Goal: Transaction & Acquisition: Purchase product/service

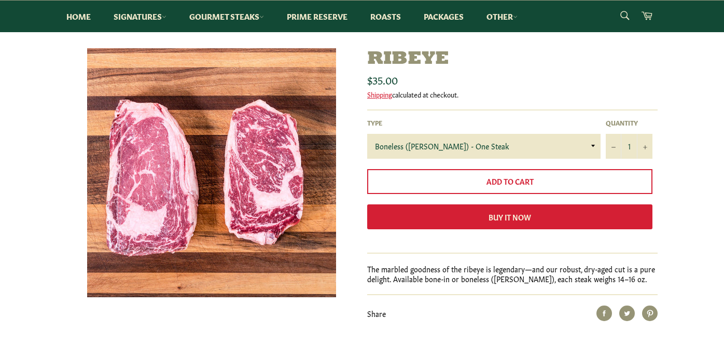
scroll to position [108, 0]
click at [647, 148] on icon "Increase item quantity by one" at bounding box center [645, 148] width 4 height 4
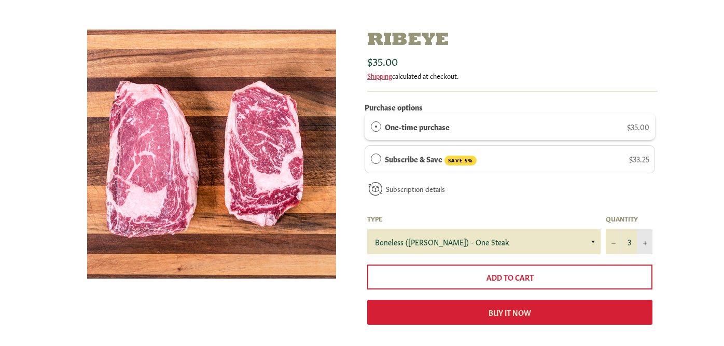
scroll to position [133, 0]
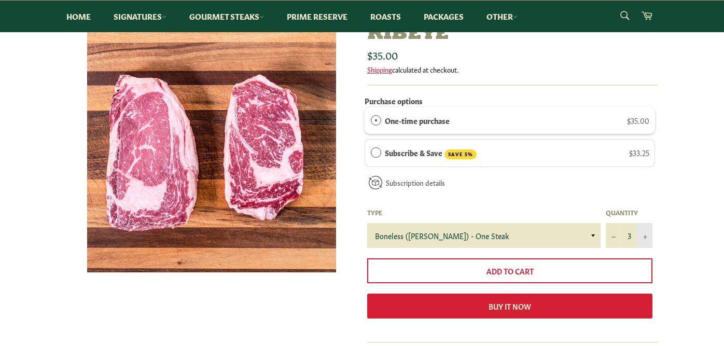
click at [647, 237] on icon "Increase item quantity by one" at bounding box center [645, 237] width 4 height 4
type input "4"
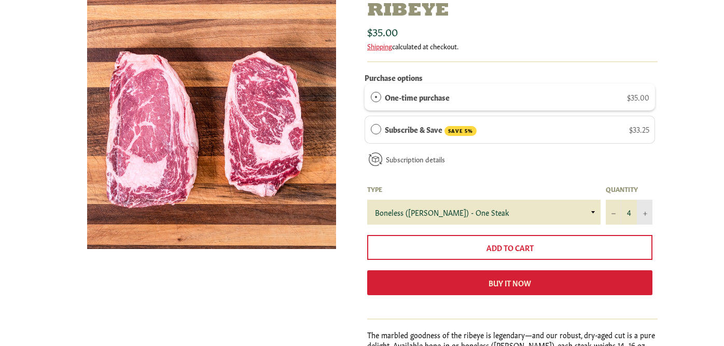
scroll to position [0, 0]
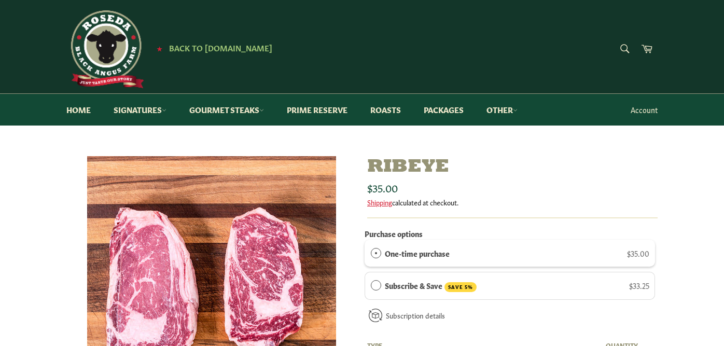
click at [641, 109] on link "Account" at bounding box center [643, 109] width 37 height 31
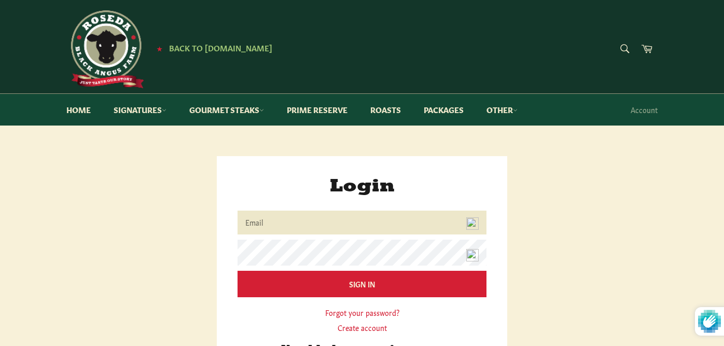
click at [473, 225] on img at bounding box center [472, 223] width 12 height 12
click at [473, 229] on img at bounding box center [472, 223] width 12 height 12
click at [473, 228] on img at bounding box center [472, 223] width 12 height 12
drag, startPoint x: 291, startPoint y: 228, endPoint x: 297, endPoint y: 223, distance: 7.4
click at [291, 228] on input "Email" at bounding box center [361, 222] width 249 height 23
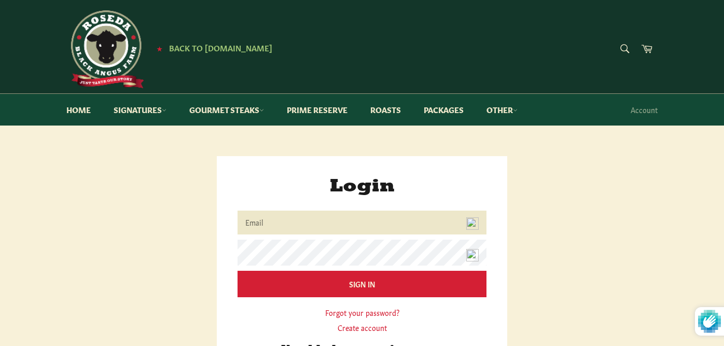
click at [472, 227] on img at bounding box center [472, 223] width 12 height 12
click at [266, 219] on input "Email" at bounding box center [361, 222] width 249 height 23
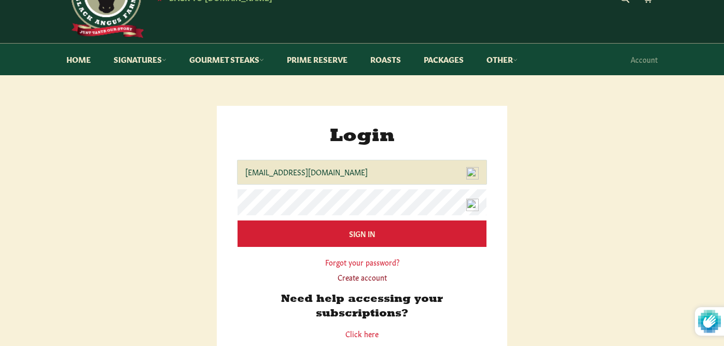
scroll to position [58, 0]
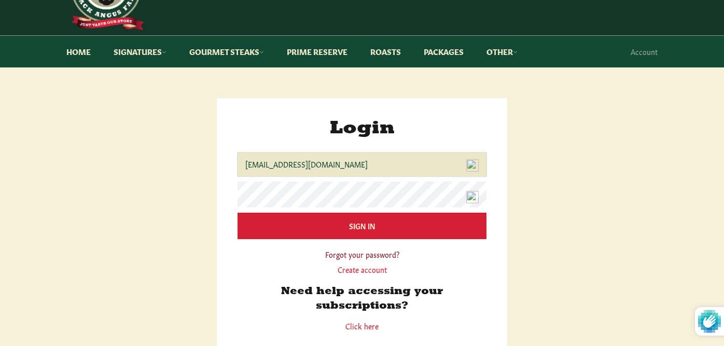
type input "[EMAIL_ADDRESS][DOMAIN_NAME]"
click at [365, 259] on link "Forgot your password?" at bounding box center [362, 254] width 74 height 10
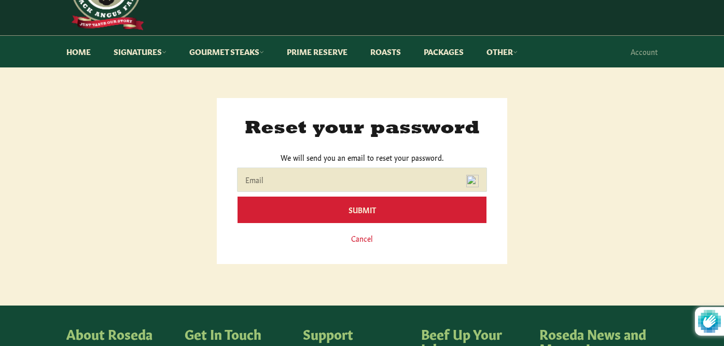
click at [273, 180] on input "Email" at bounding box center [361, 179] width 249 height 23
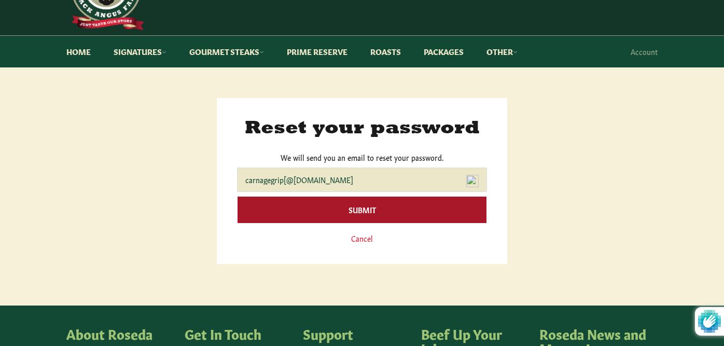
click at [237, 197] on input "Submit" at bounding box center [361, 210] width 249 height 26
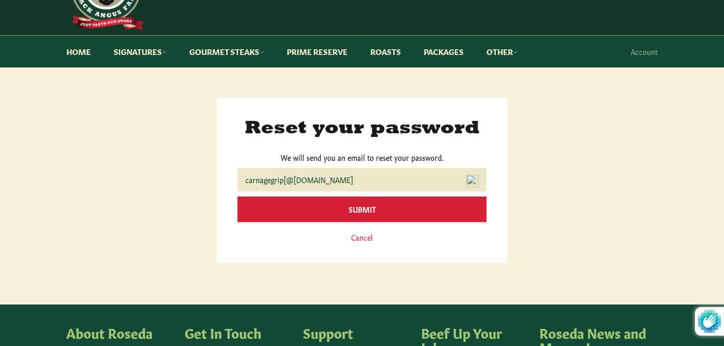
click at [402, 212] on input "Submit" at bounding box center [361, 209] width 249 height 25
click at [425, 211] on input "Submit" at bounding box center [361, 209] width 249 height 25
click at [428, 219] on input "Submit" at bounding box center [361, 209] width 249 height 25
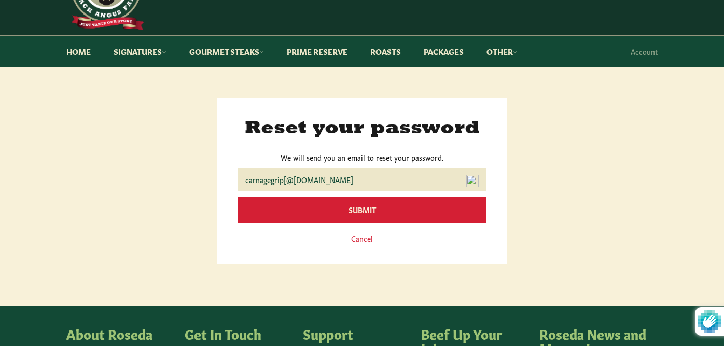
click at [558, 215] on div "We've sent you an email with a link to update your password. Login Email carnag…" at bounding box center [357, 181] width 602 height 166
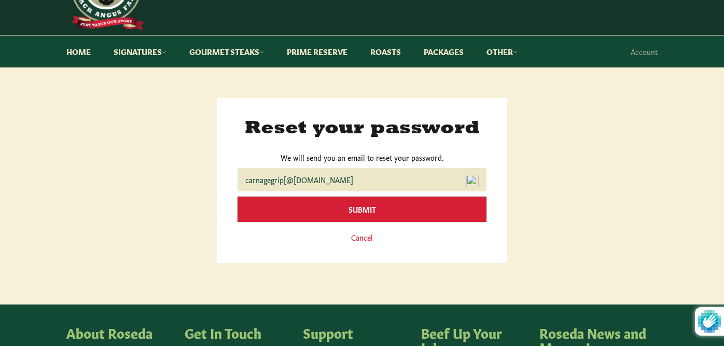
click at [480, 213] on input "Submit" at bounding box center [361, 209] width 249 height 25
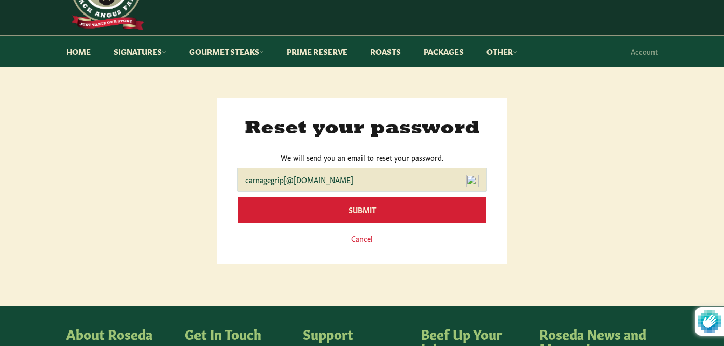
click at [286, 181] on input "carnagegrip[@yahoo.co" at bounding box center [361, 179] width 249 height 23
drag, startPoint x: 318, startPoint y: 181, endPoint x: 339, endPoint y: 191, distance: 22.3
click at [320, 185] on input "carnagegrip@yahoo.co" at bounding box center [361, 179] width 249 height 23
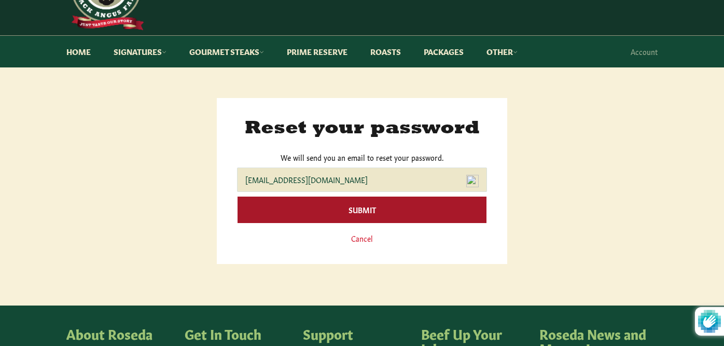
type input "[EMAIL_ADDRESS][DOMAIN_NAME]"
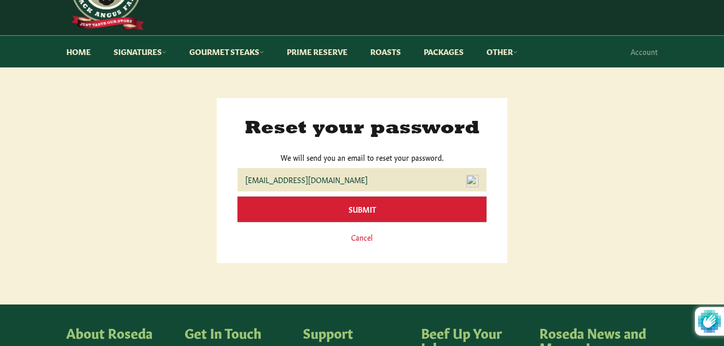
click at [315, 210] on input "Submit" at bounding box center [361, 209] width 249 height 25
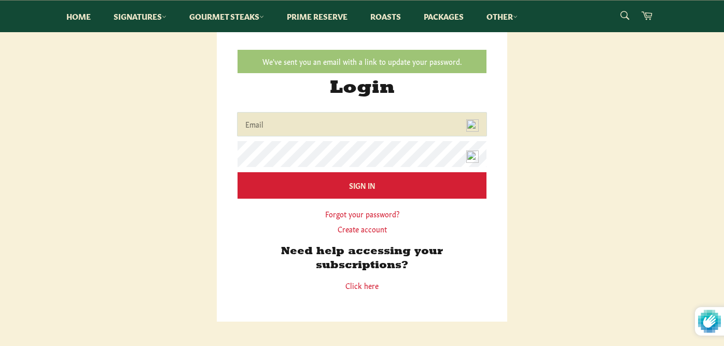
scroll to position [124, 0]
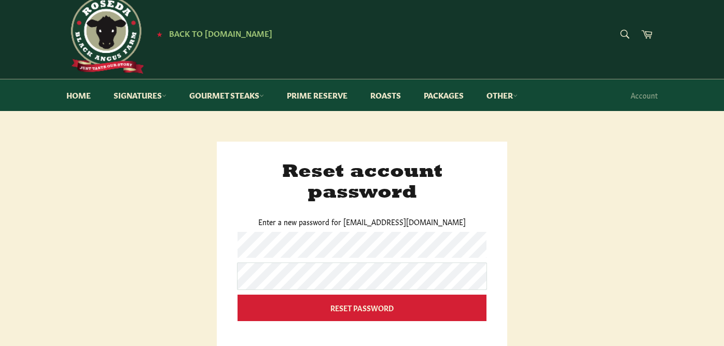
scroll to position [25, 0]
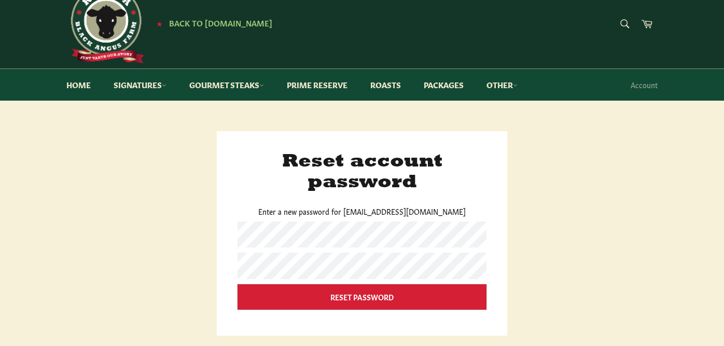
click at [290, 289] on input "Reset Password" at bounding box center [361, 296] width 249 height 25
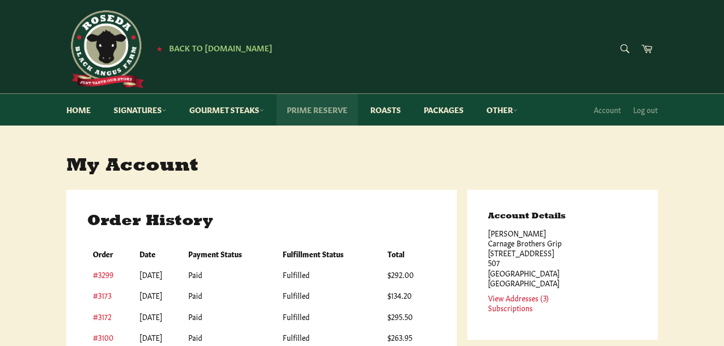
click at [329, 113] on link "Prime Reserve" at bounding box center [316, 110] width 81 height 32
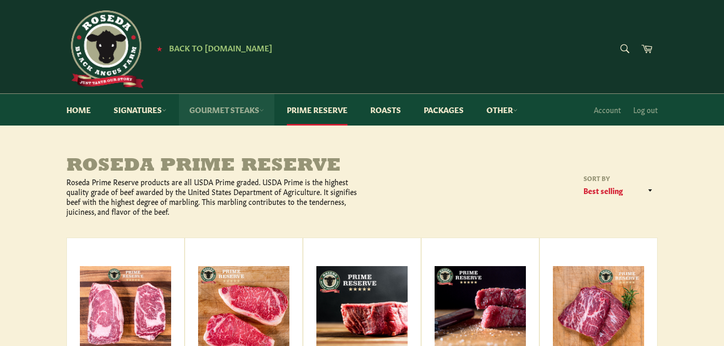
click at [225, 110] on link "Gourmet Steaks" at bounding box center [226, 110] width 95 height 32
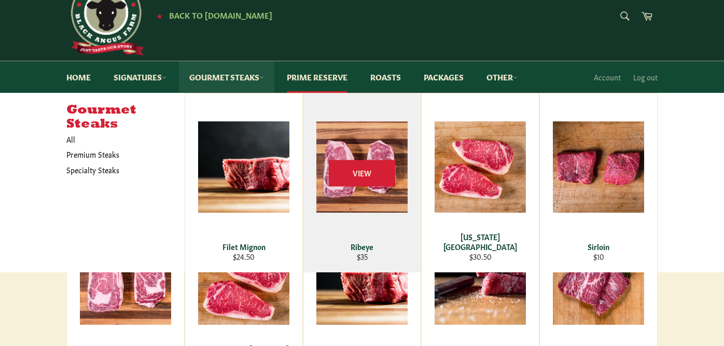
scroll to position [33, 0]
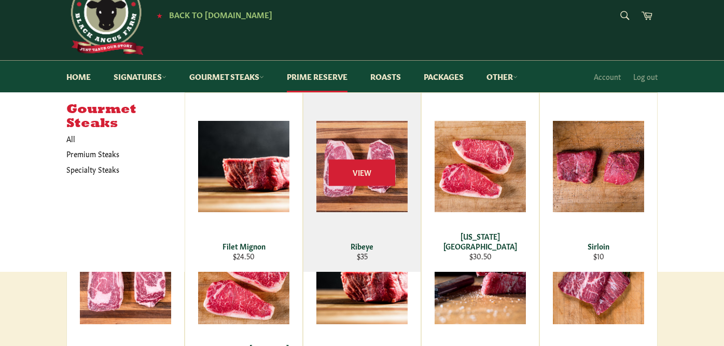
click at [364, 244] on div "Ribeye" at bounding box center [362, 246] width 104 height 10
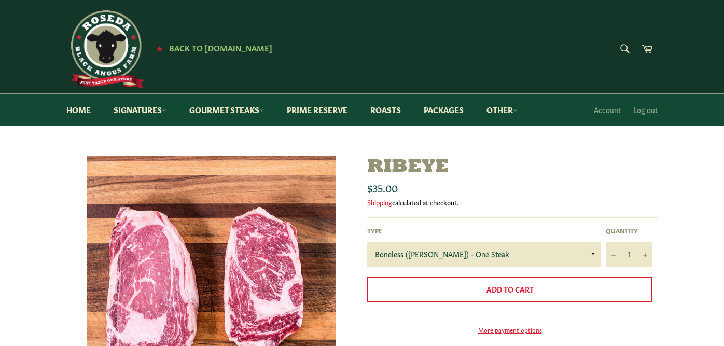
click at [651, 47] on icon at bounding box center [646, 48] width 11 height 11
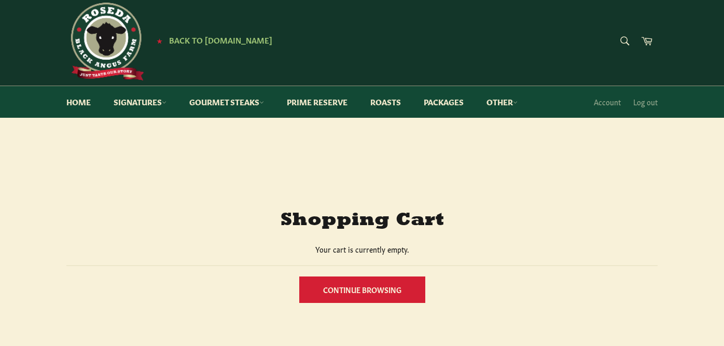
scroll to position [75, 0]
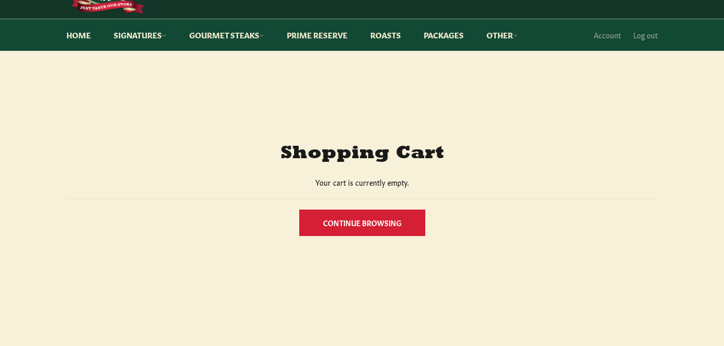
click at [375, 225] on link "Continue browsing" at bounding box center [362, 222] width 126 height 26
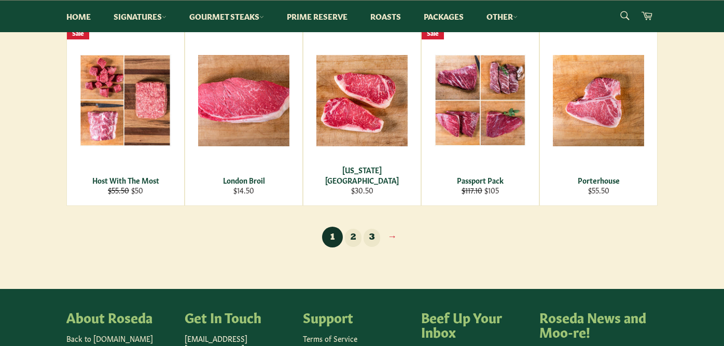
scroll to position [722, 0]
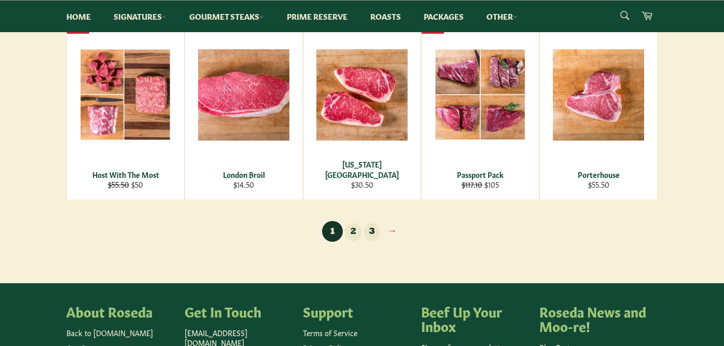
click at [352, 231] on link "2" at bounding box center [353, 232] width 17 height 18
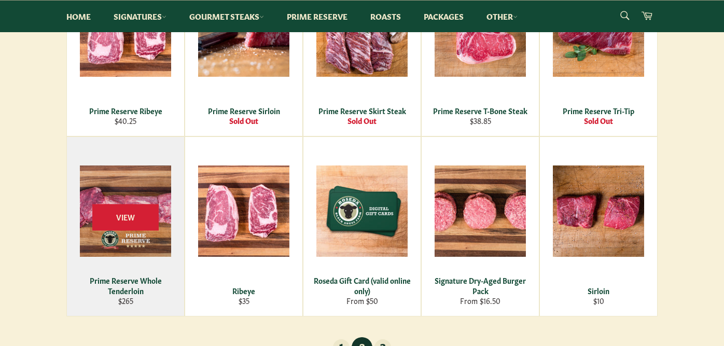
scroll to position [647, 0]
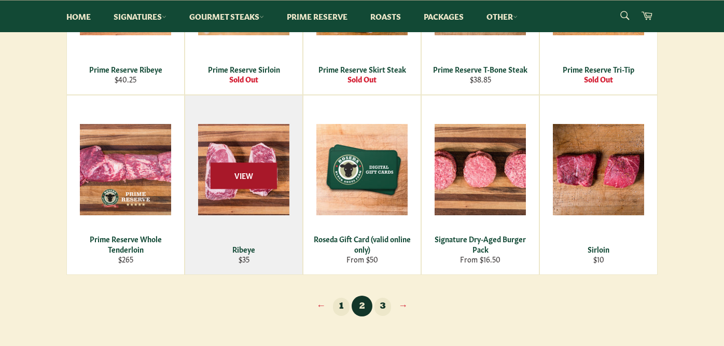
click at [246, 182] on span "View" at bounding box center [244, 175] width 66 height 26
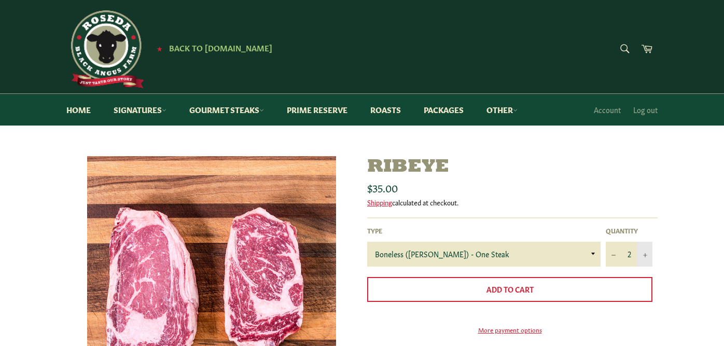
drag, startPoint x: 0, startPoint y: 0, endPoint x: 647, endPoint y: 256, distance: 695.3
click at [647, 256] on icon "Increase item quantity by one" at bounding box center [645, 255] width 4 height 4
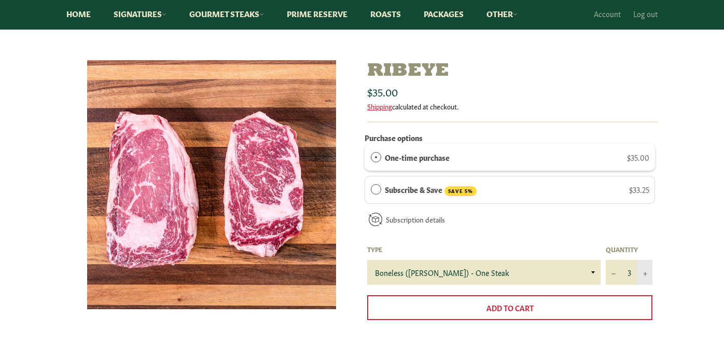
scroll to position [100, 0]
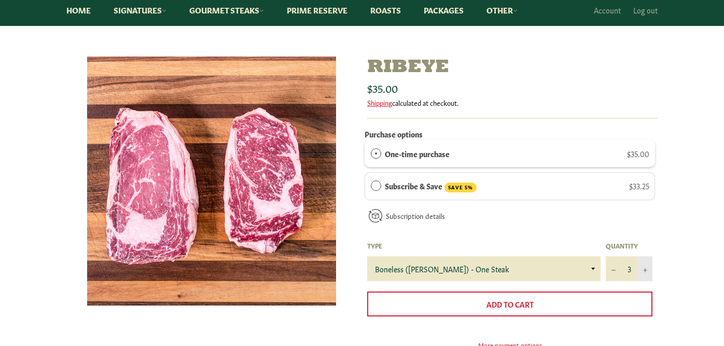
click at [647, 269] on button "+" at bounding box center [645, 268] width 16 height 25
type input "4"
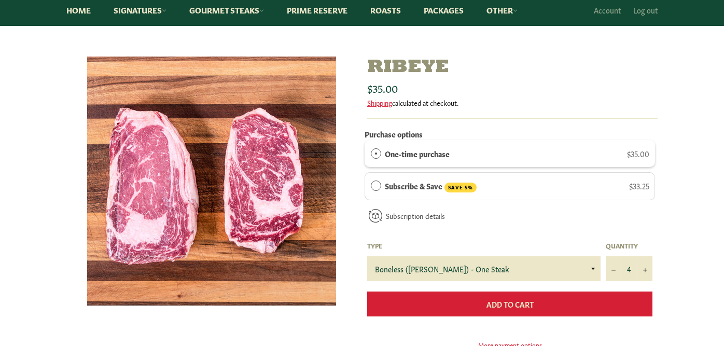
click at [580, 305] on button "Add to Cart" at bounding box center [509, 303] width 285 height 25
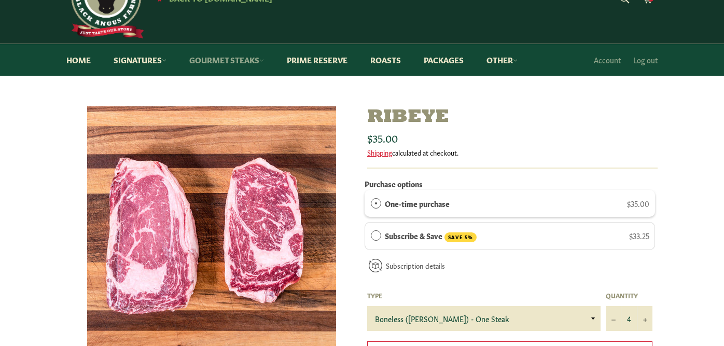
scroll to position [47, 0]
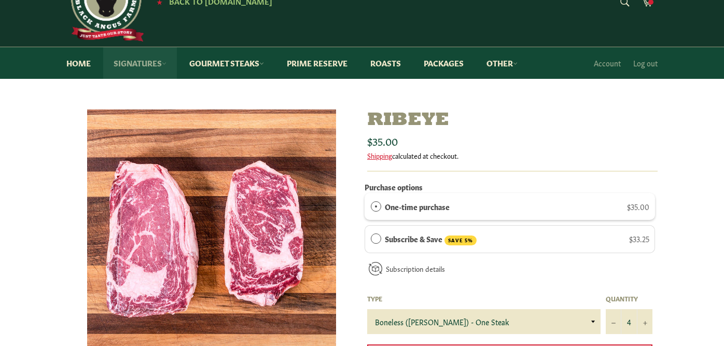
click at [138, 63] on link "Signatures" at bounding box center [140, 63] width 74 height 32
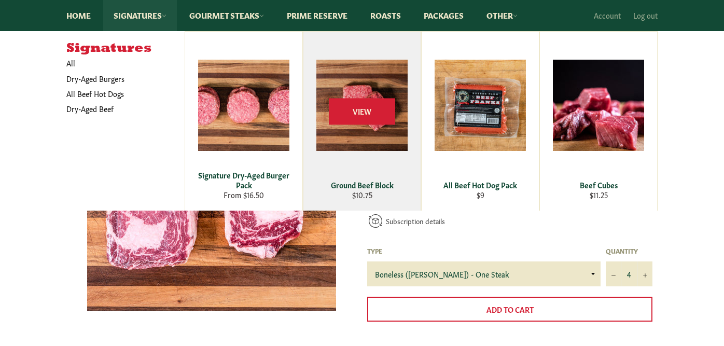
scroll to position [96, 0]
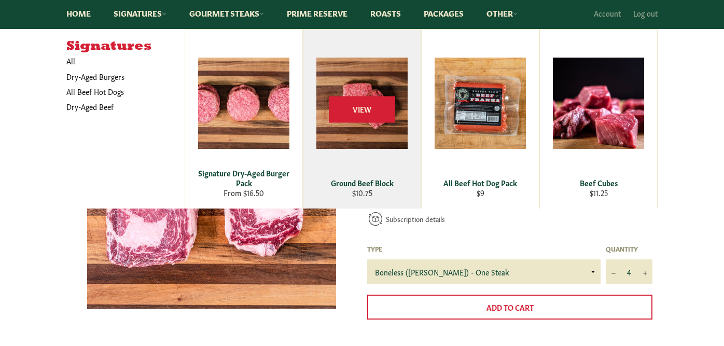
click at [361, 181] on div "Ground Beef Block" at bounding box center [362, 183] width 104 height 10
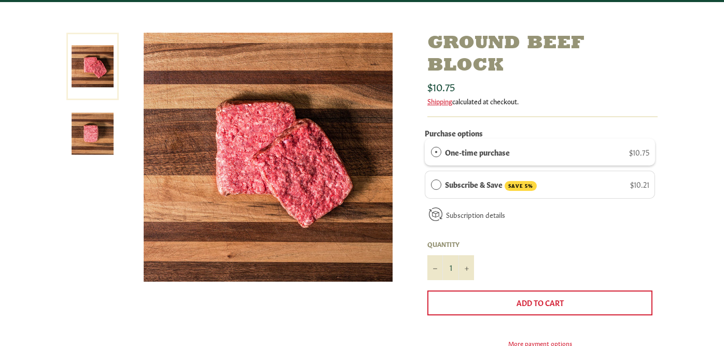
scroll to position [124, 0]
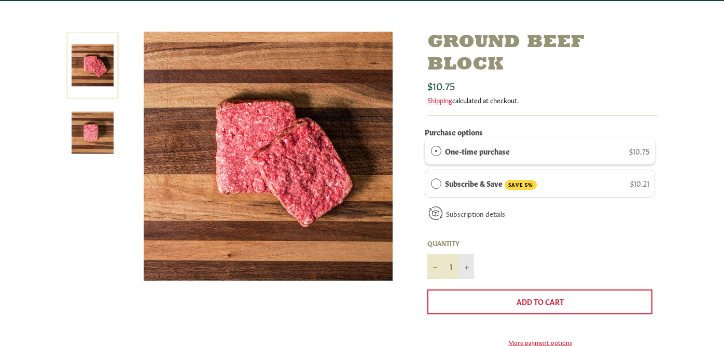
click at [466, 265] on button "+" at bounding box center [466, 266] width 16 height 25
type input "3"
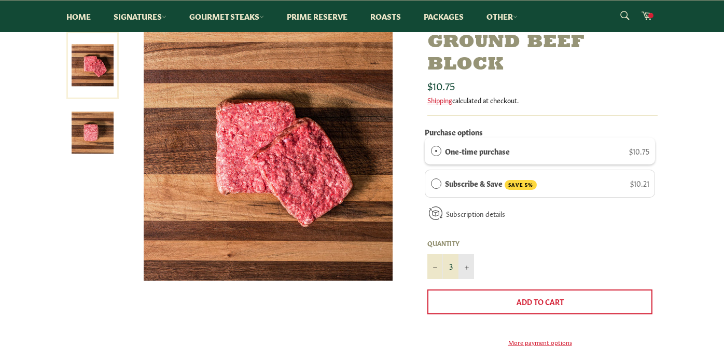
scroll to position [174, 0]
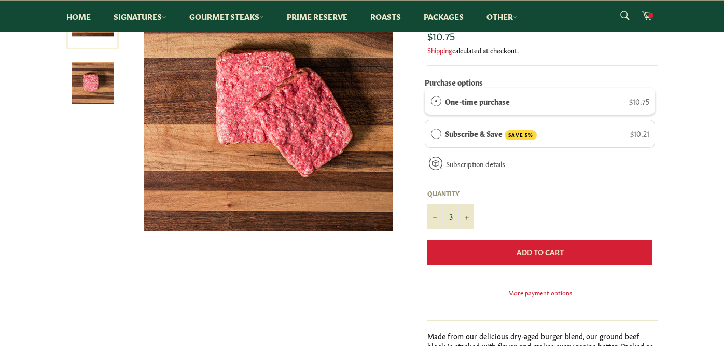
click at [589, 253] on button "Add to Cart" at bounding box center [539, 252] width 225 height 25
drag, startPoint x: 446, startPoint y: 250, endPoint x: 457, endPoint y: 254, distance: 11.2
click at [457, 254] on button "Add to Cart" at bounding box center [539, 252] width 225 height 25
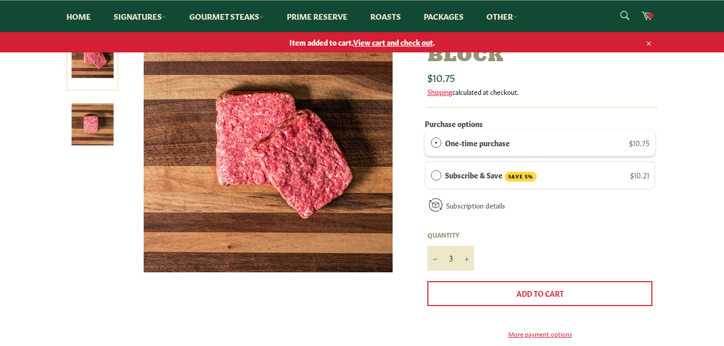
scroll to position [25, 0]
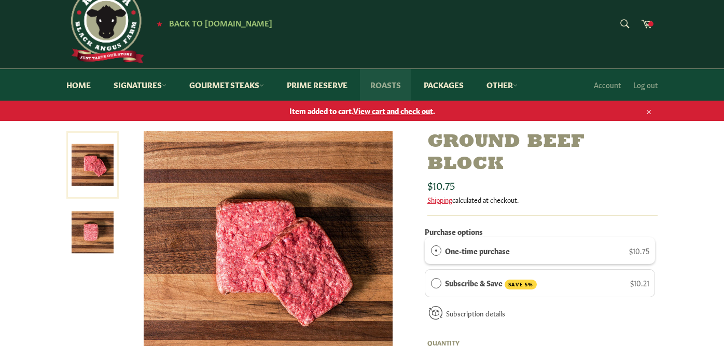
click at [397, 85] on link "Roasts" at bounding box center [385, 85] width 51 height 32
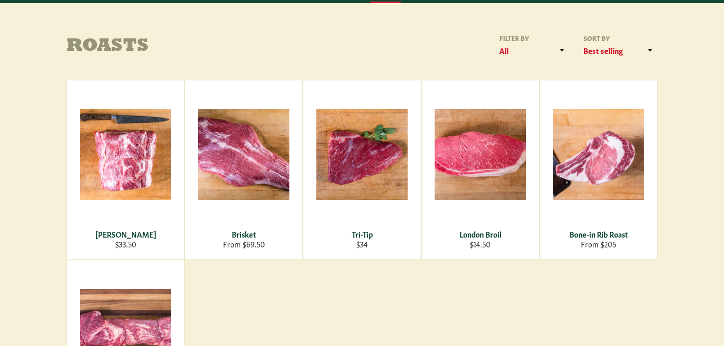
scroll to position [124, 0]
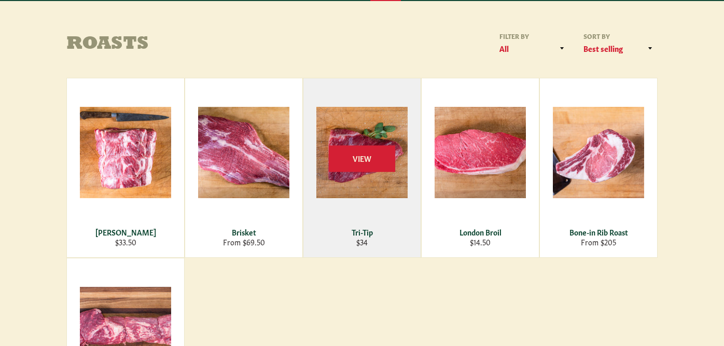
click at [364, 228] on div "Tri-Tip" at bounding box center [362, 232] width 104 height 10
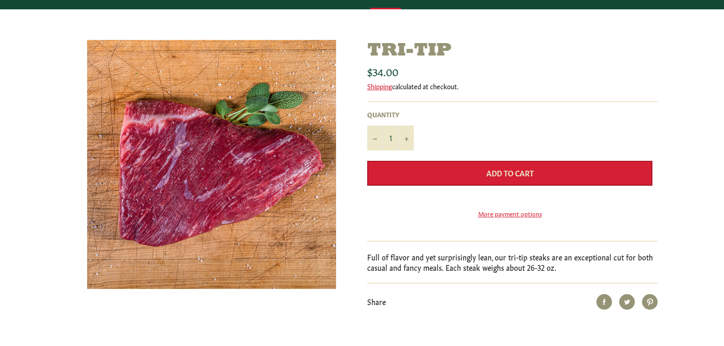
scroll to position [116, 0]
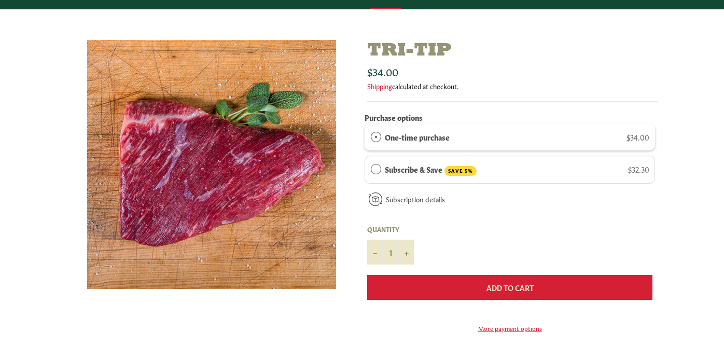
click at [464, 289] on button "Add to Cart" at bounding box center [509, 287] width 285 height 25
click at [463, 285] on button "Add to Cart" at bounding box center [509, 287] width 285 height 25
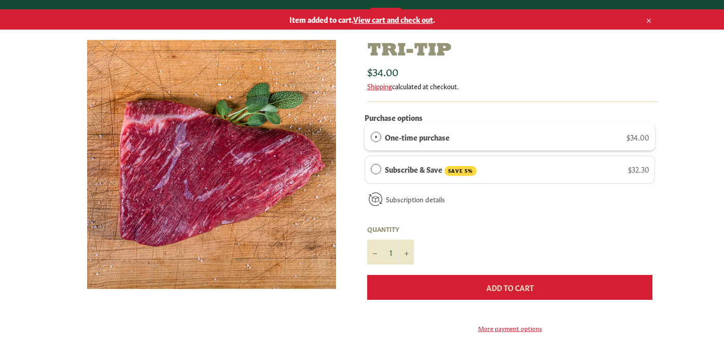
click at [453, 290] on button "Add to Cart" at bounding box center [509, 287] width 285 height 25
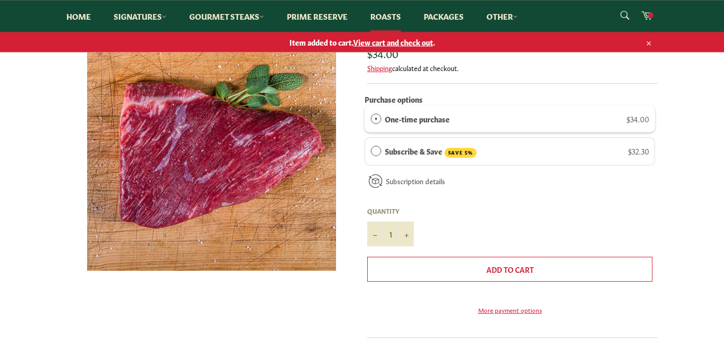
scroll to position [207, 0]
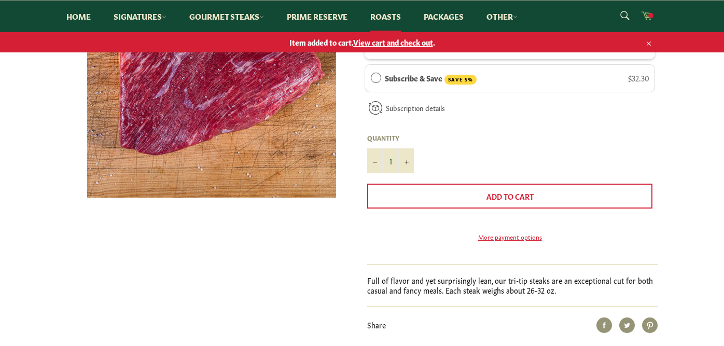
click at [648, 17] on icon at bounding box center [646, 14] width 11 height 11
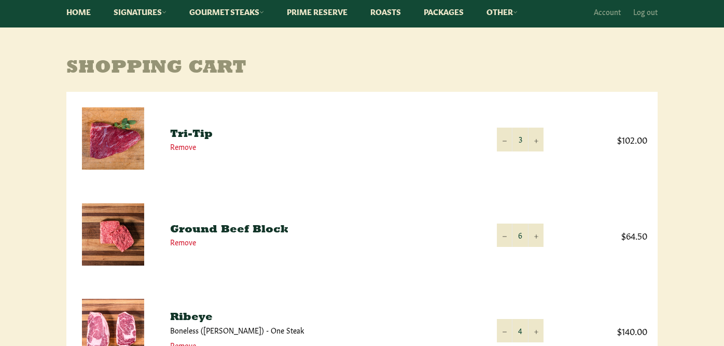
scroll to position [100, 0]
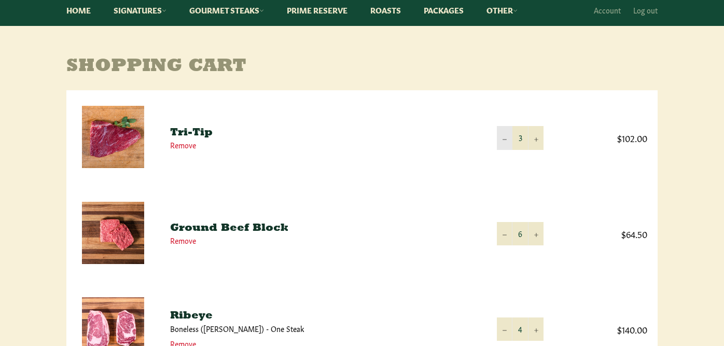
click at [504, 137] on button "−" at bounding box center [505, 137] width 16 height 23
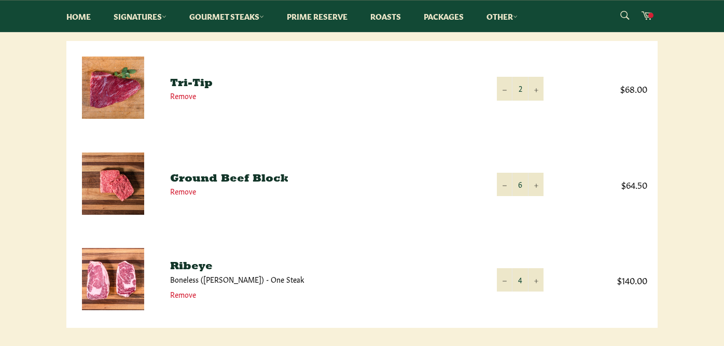
scroll to position [149, 0]
click at [504, 182] on button "−" at bounding box center [505, 183] width 16 height 23
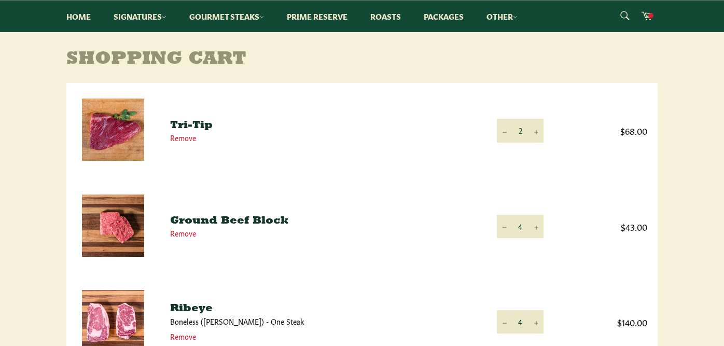
scroll to position [50, 0]
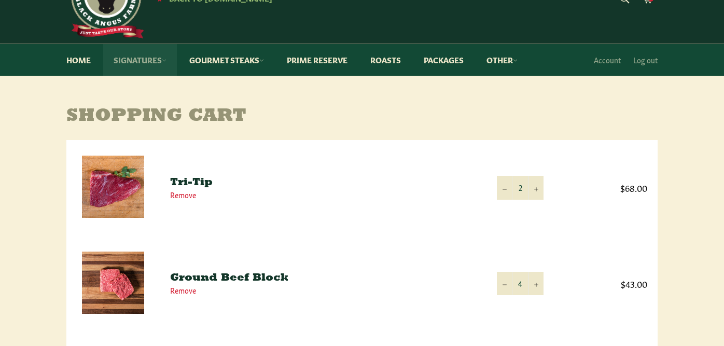
click at [137, 62] on link "Signatures" at bounding box center [140, 60] width 74 height 32
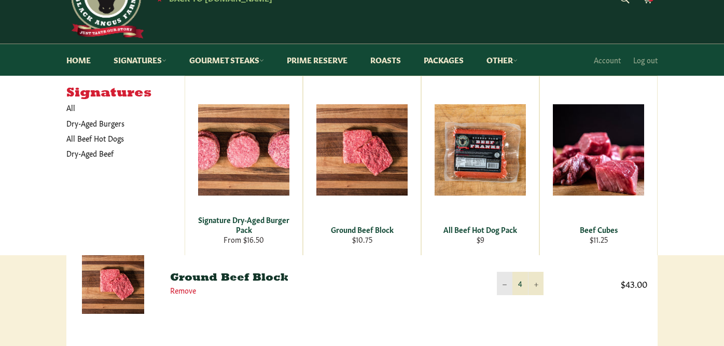
click at [506, 284] on icon "Reduce item quantity by one" at bounding box center [504, 285] width 4 height 4
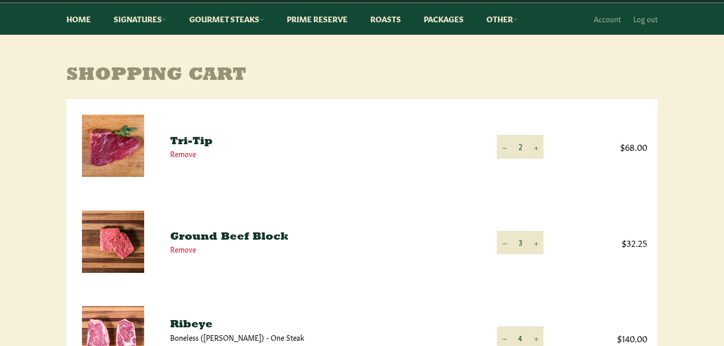
scroll to position [100, 0]
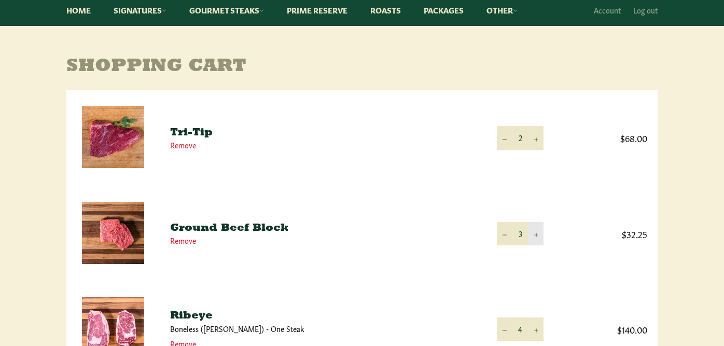
click at [535, 229] on button "+" at bounding box center [536, 233] width 16 height 23
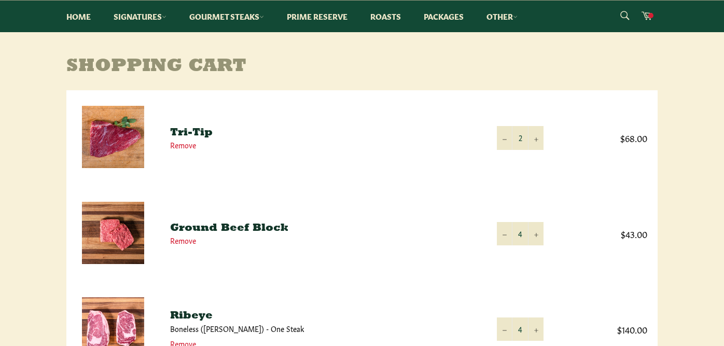
scroll to position [0, 0]
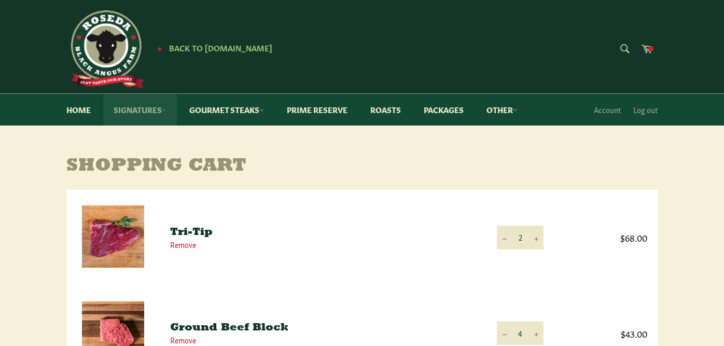
click at [133, 107] on link "Signatures" at bounding box center [140, 110] width 74 height 32
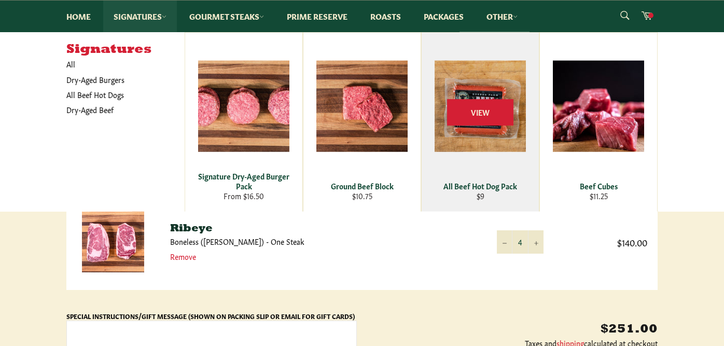
scroll to position [191, 0]
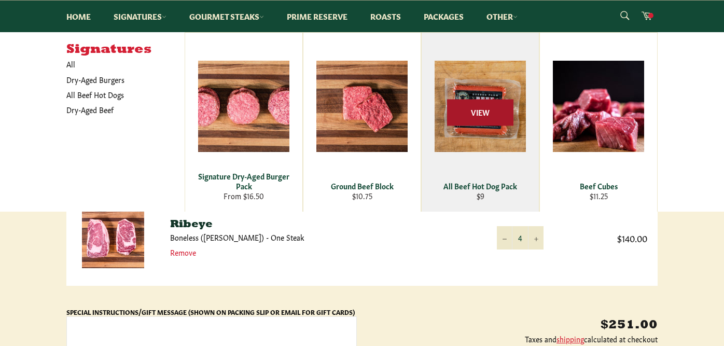
click at [480, 116] on span "View" at bounding box center [480, 113] width 66 height 26
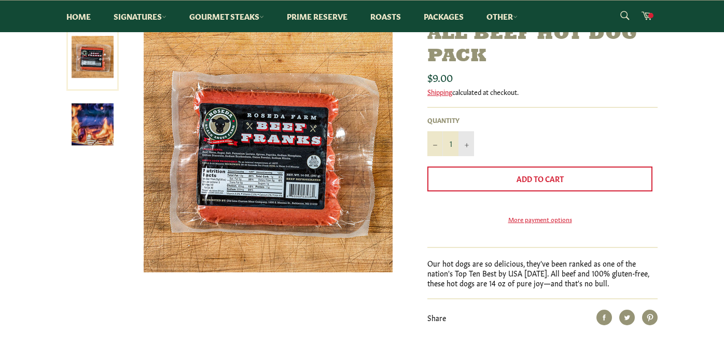
scroll to position [133, 0]
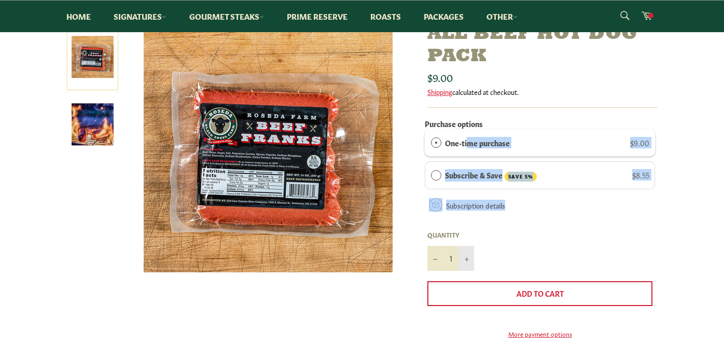
click at [469, 263] on button "+" at bounding box center [466, 258] width 16 height 25
type input "2"
click at [480, 139] on label "One-time purchase" at bounding box center [477, 142] width 65 height 11
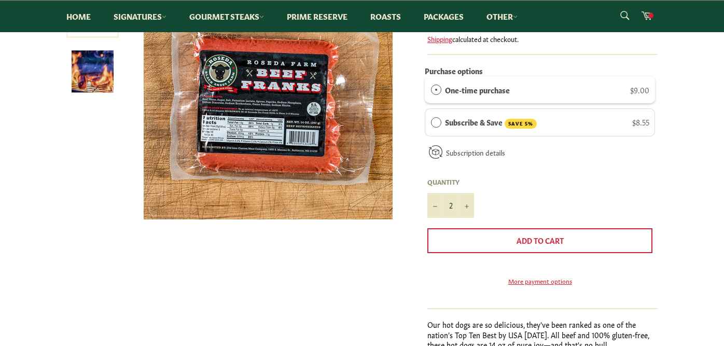
scroll to position [199, 0]
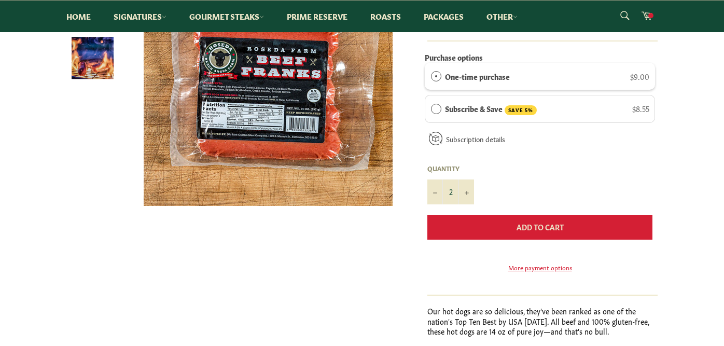
click at [491, 231] on button "Add to Cart" at bounding box center [539, 227] width 225 height 25
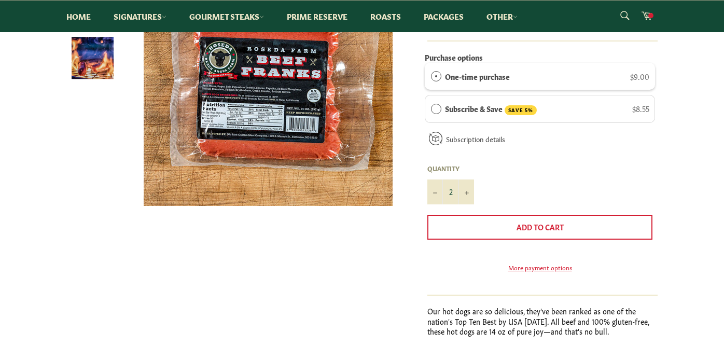
click at [553, 300] on div "All Beef Hot Dog Pack Sale Regular price $9.00 Shipping calculated at checkout.…" at bounding box center [542, 165] width 230 height 416
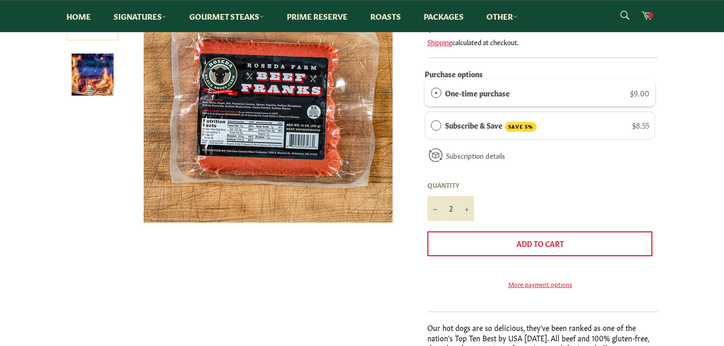
scroll to position [191, 0]
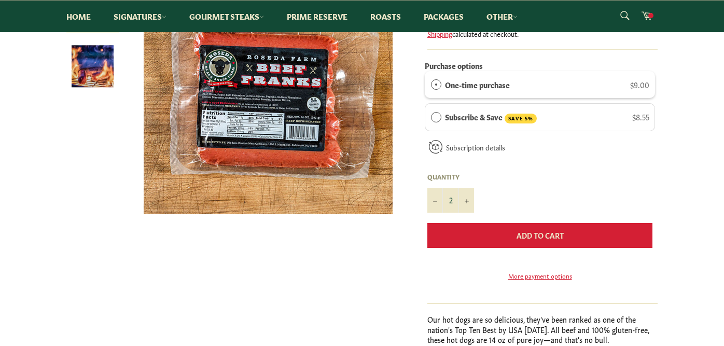
click at [464, 234] on button "Add to Cart" at bounding box center [539, 235] width 225 height 25
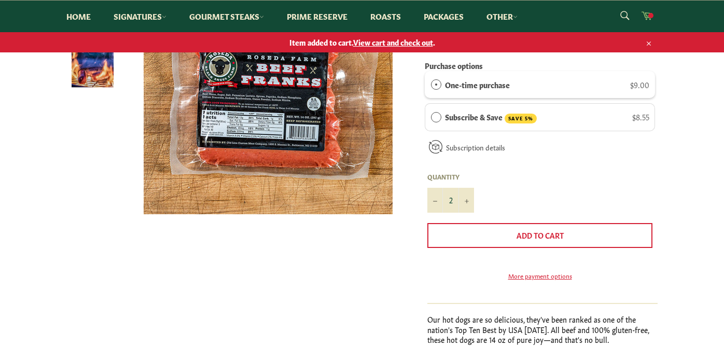
click at [650, 16] on span at bounding box center [650, 15] width 5 height 5
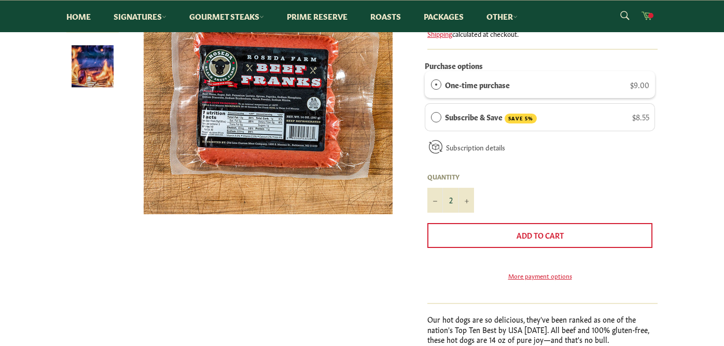
click at [646, 15] on icon at bounding box center [646, 15] width 11 height 8
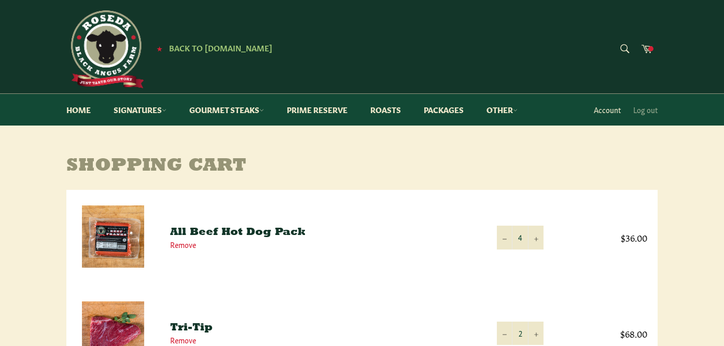
click at [607, 110] on link "Account" at bounding box center [607, 109] width 37 height 31
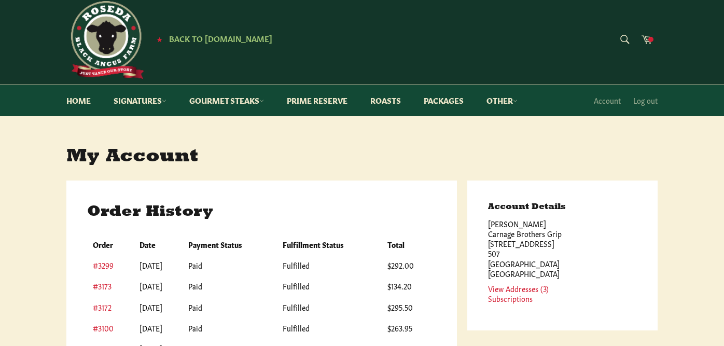
scroll to position [17, 0]
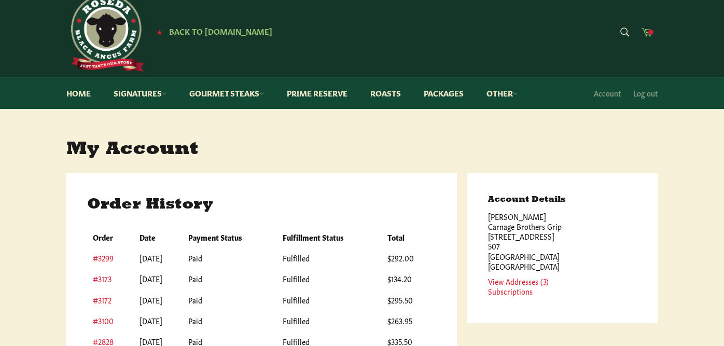
click at [649, 32] on span at bounding box center [650, 32] width 5 height 5
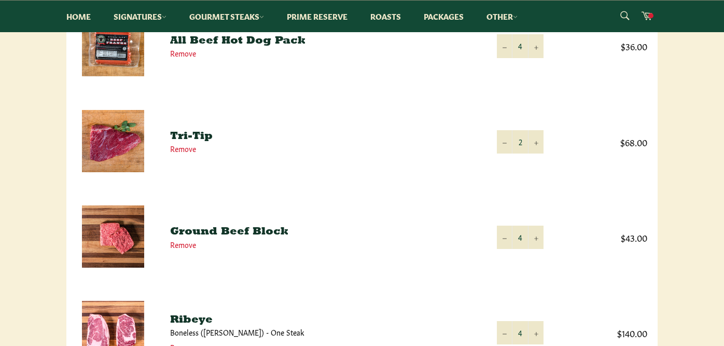
scroll to position [116, 0]
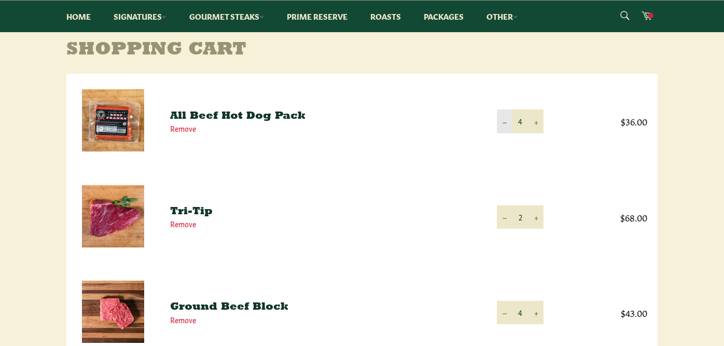
click at [502, 120] on button "−" at bounding box center [505, 120] width 16 height 23
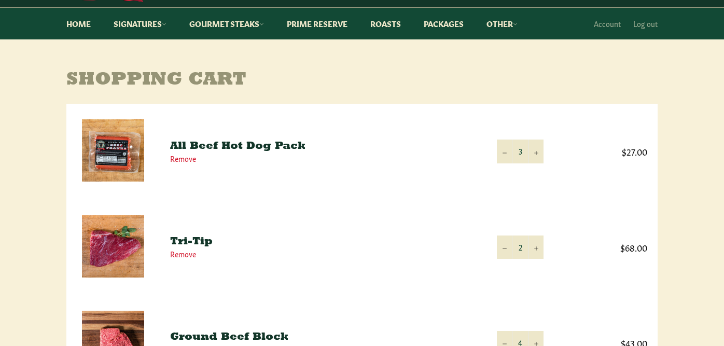
scroll to position [66, 0]
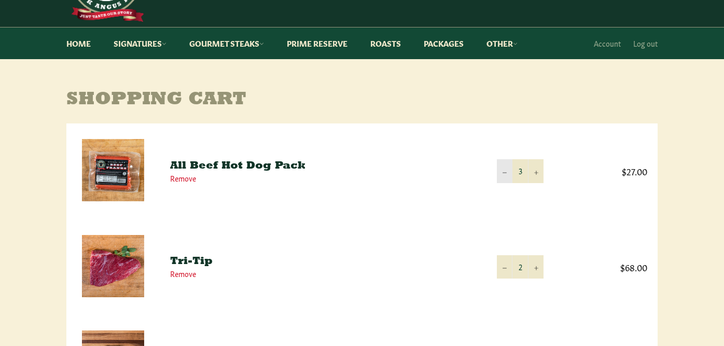
click at [504, 170] on button "−" at bounding box center [505, 170] width 16 height 23
click at [321, 46] on link "Prime Reserve" at bounding box center [316, 43] width 81 height 32
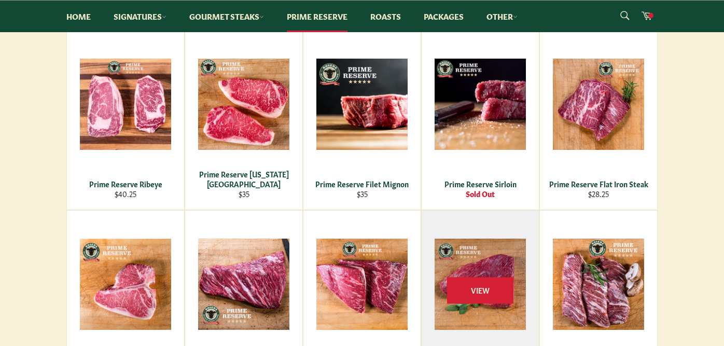
scroll to position [216, 0]
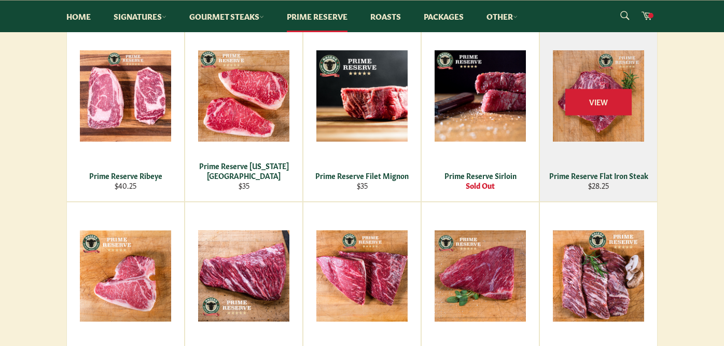
click at [593, 167] on div "View" at bounding box center [598, 111] width 117 height 179
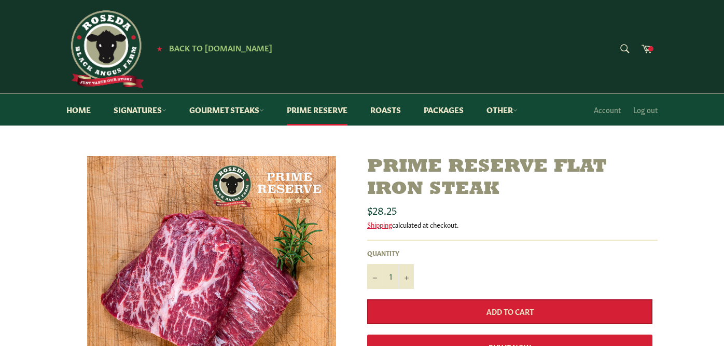
scroll to position [149, 0]
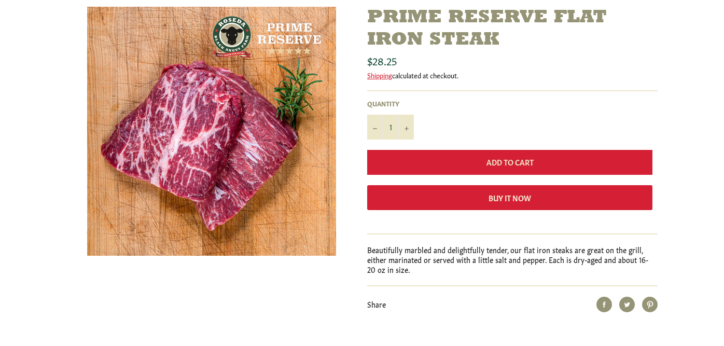
click at [424, 160] on button "Add to Cart" at bounding box center [509, 162] width 285 height 25
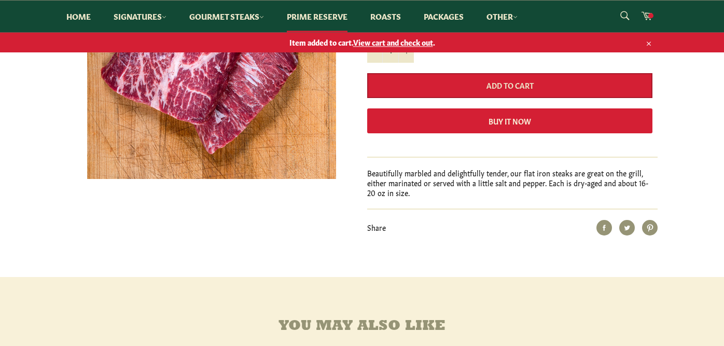
scroll to position [248, 0]
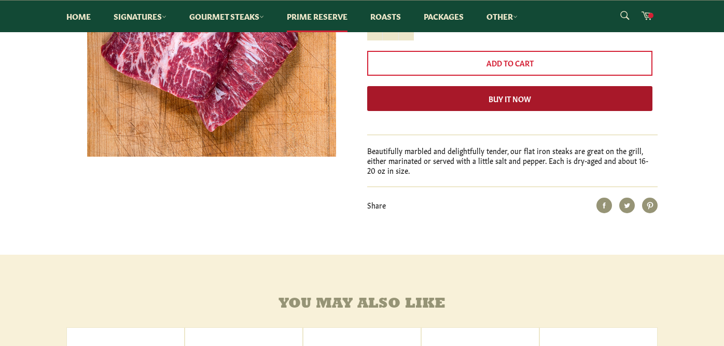
drag, startPoint x: 439, startPoint y: 105, endPoint x: 431, endPoint y: 95, distance: 13.3
click at [431, 95] on button "Buy it now" at bounding box center [509, 98] width 285 height 25
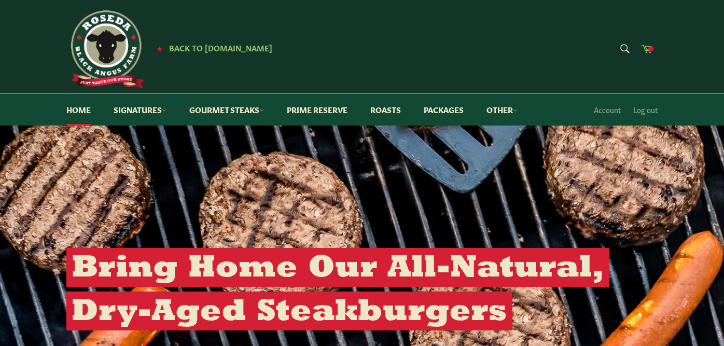
click at [652, 51] on span at bounding box center [650, 48] width 5 height 5
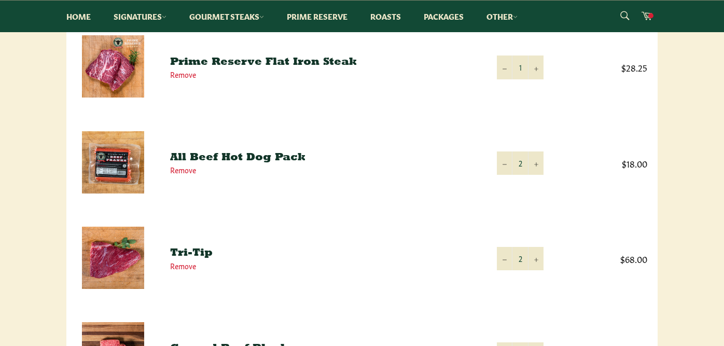
scroll to position [166, 0]
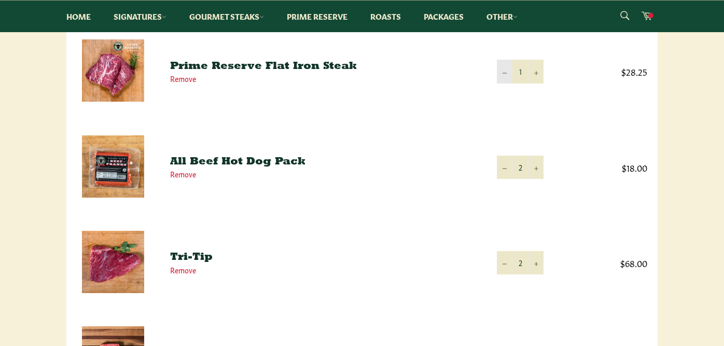
click at [504, 73] on icon "Reduce item quantity by one" at bounding box center [504, 73] width 4 height 1
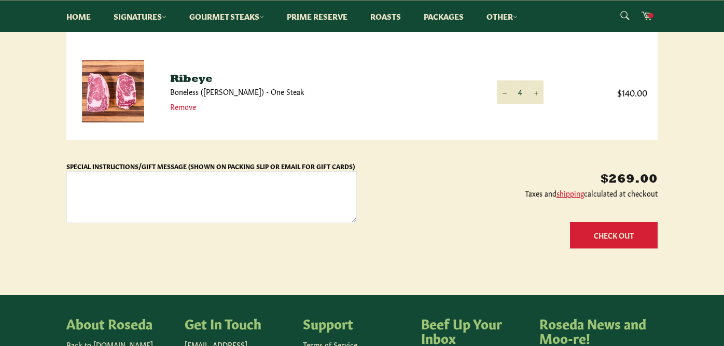
scroll to position [431, 0]
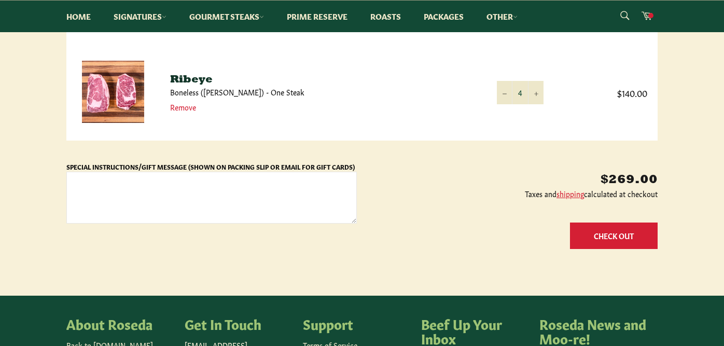
click at [620, 232] on button "Check Out" at bounding box center [614, 235] width 88 height 26
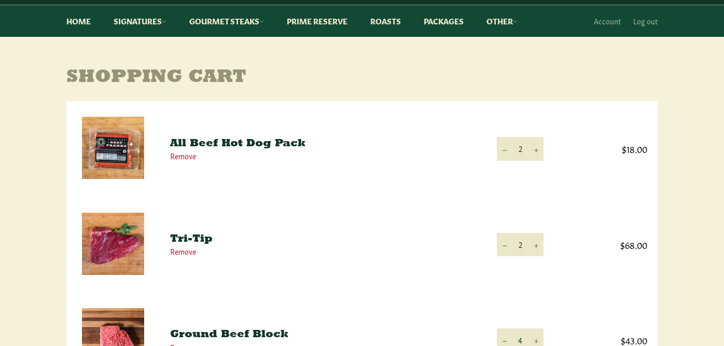
scroll to position [91, 0]
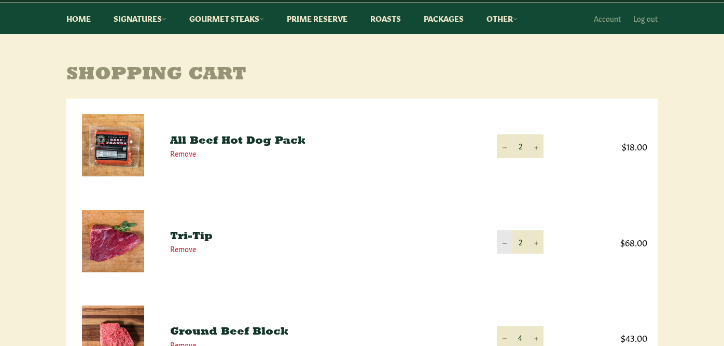
click at [505, 240] on button "−" at bounding box center [505, 241] width 16 height 23
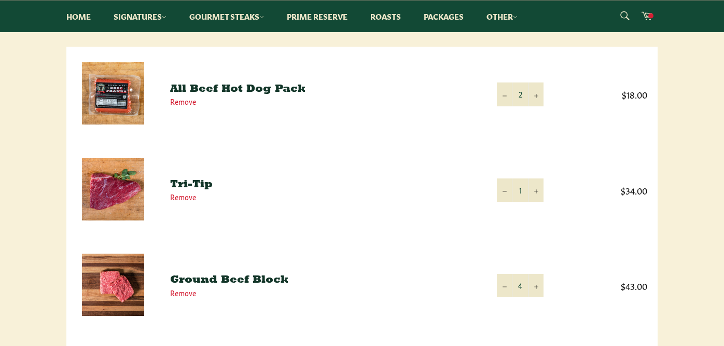
scroll to position [133, 0]
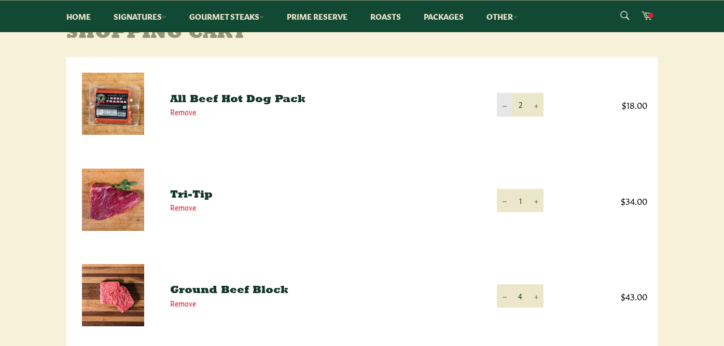
click at [507, 105] on button "−" at bounding box center [505, 104] width 16 height 23
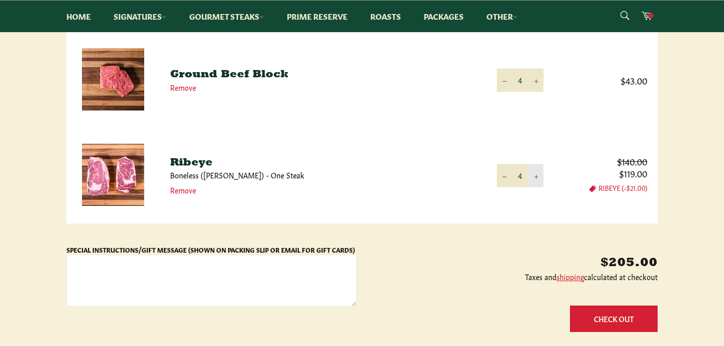
scroll to position [398, 0]
